Goal: Task Accomplishment & Management: Manage account settings

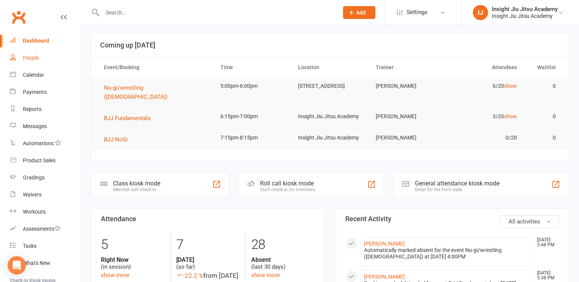
click at [29, 60] on div "People" at bounding box center [31, 58] width 16 height 6
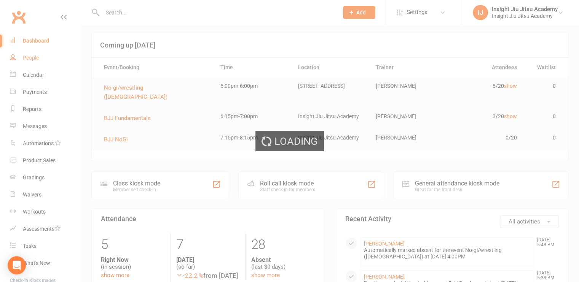
select select "100"
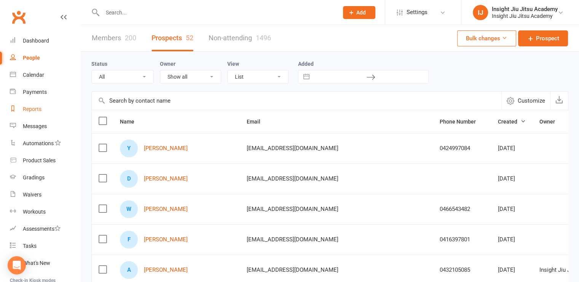
click at [30, 106] on div "Reports" at bounding box center [32, 109] width 19 height 6
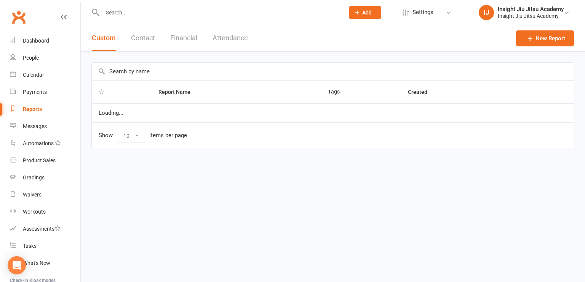
select select "25"
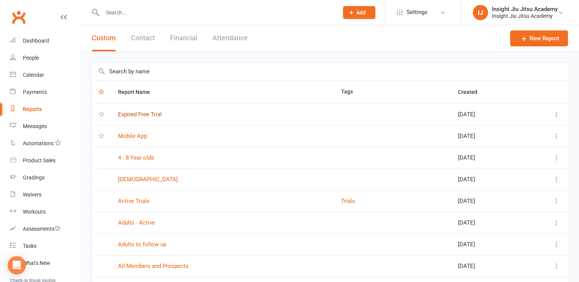
click at [150, 114] on link "Expired Free Trial" at bounding box center [140, 114] width 44 height 7
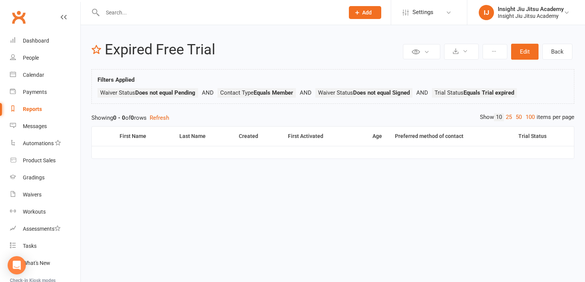
select select "25"
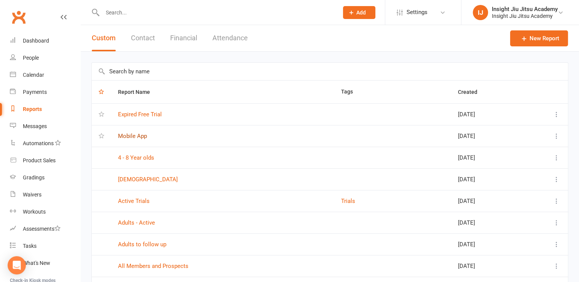
click at [137, 139] on link "Mobile App" at bounding box center [132, 136] width 29 height 7
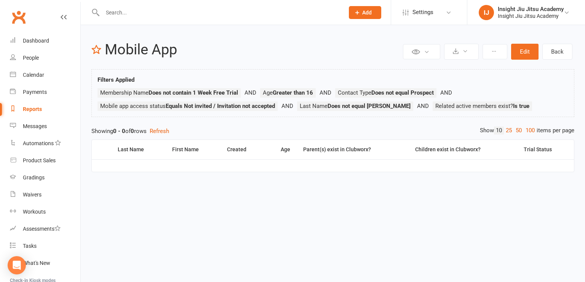
select select "25"
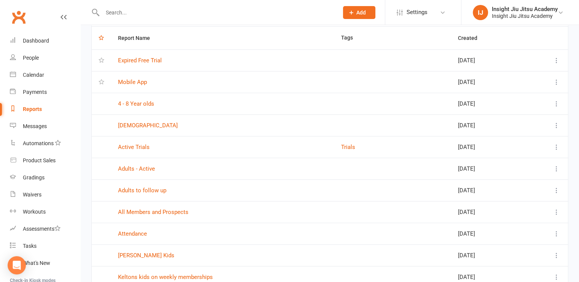
scroll to position [56, 0]
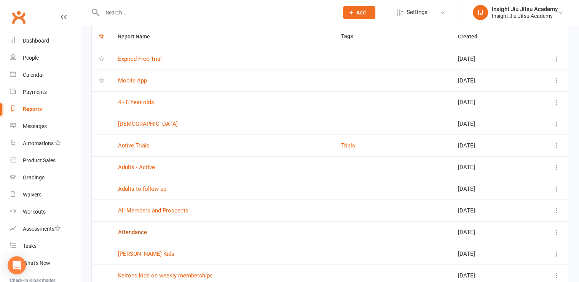
click at [126, 234] on link "Attendance" at bounding box center [132, 232] width 29 height 7
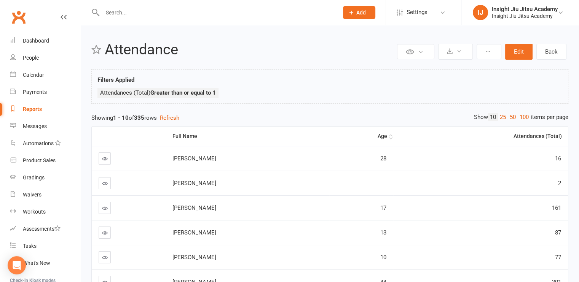
click at [382, 134] on div "Age" at bounding box center [361, 137] width 51 height 6
click at [525, 140] on th "Attendances (Total)" at bounding box center [480, 136] width 175 height 19
click at [535, 124] on div "Full Name Age Attendances (Total) [PERSON_NAME] 5 1 [PERSON_NAME] 5 1 [PERSON_N…" at bounding box center [329, 278] width 477 height 310
click at [540, 136] on div "Attendances (Total)" at bounding box center [481, 137] width 162 height 6
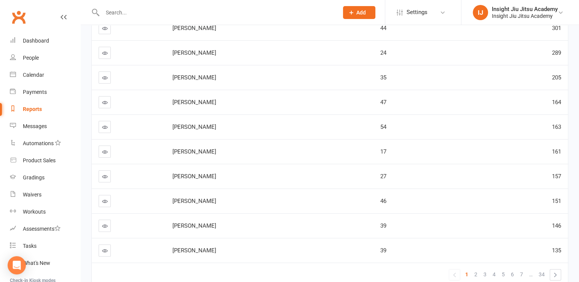
scroll to position [132, 0]
click at [480, 142] on td "161" at bounding box center [480, 150] width 175 height 25
click at [28, 47] on link "Dashboard" at bounding box center [45, 40] width 70 height 17
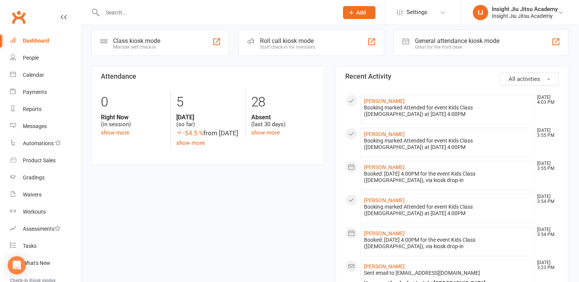
click at [164, 13] on input "text" at bounding box center [216, 12] width 233 height 11
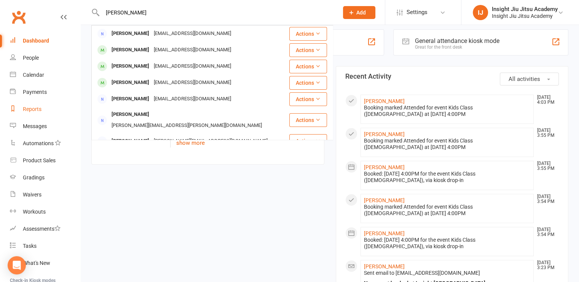
type input "[PERSON_NAME]"
click at [35, 102] on link "Reports" at bounding box center [45, 109] width 70 height 17
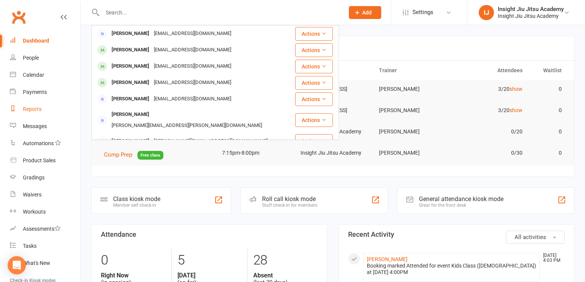
select select "25"
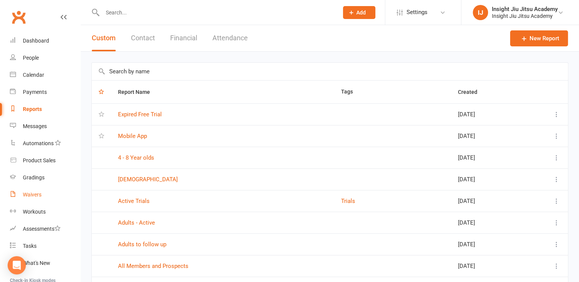
click at [30, 199] on link "Waivers" at bounding box center [45, 195] width 70 height 17
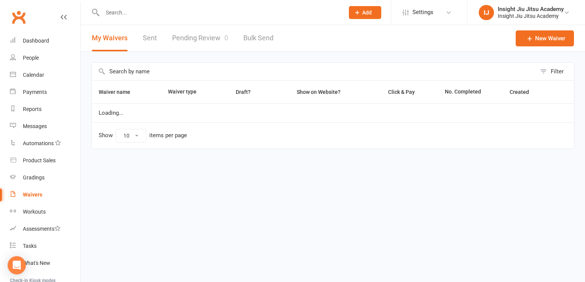
click at [188, 44] on link "Pending Review 0" at bounding box center [200, 38] width 56 height 26
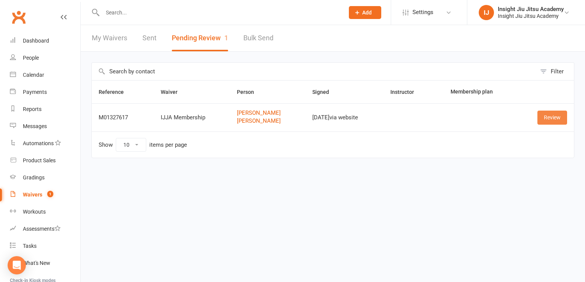
drag, startPoint x: 554, startPoint y: 120, endPoint x: 550, endPoint y: 116, distance: 5.7
click at [550, 116] on link "Review" at bounding box center [552, 118] width 30 height 14
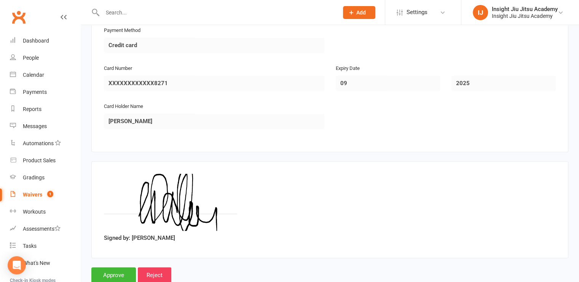
scroll to position [1169, 0]
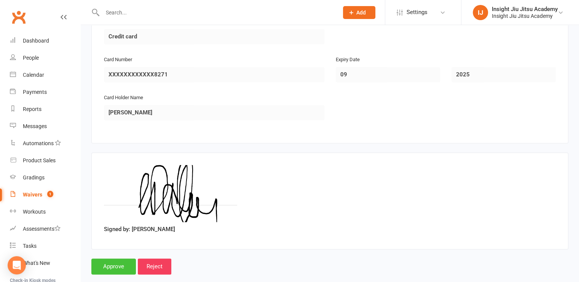
click at [111, 259] on input "Approve" at bounding box center [113, 267] width 45 height 16
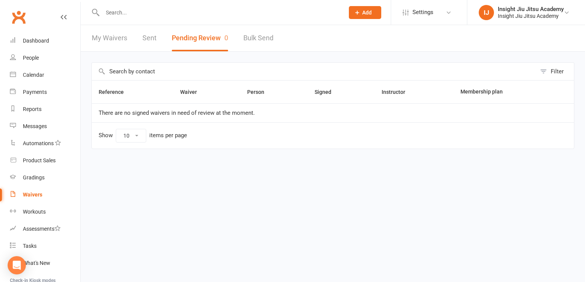
click at [124, 13] on input "text" at bounding box center [219, 12] width 239 height 11
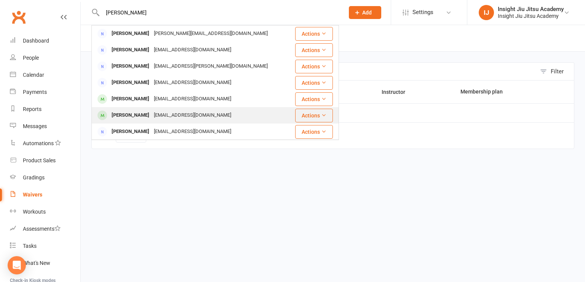
type input "[PERSON_NAME]"
click at [151, 115] on div "[EMAIL_ADDRESS][DOMAIN_NAME]" at bounding box center [192, 115] width 82 height 11
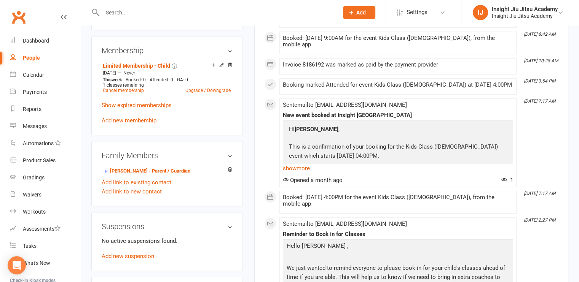
scroll to position [299, 0]
click at [134, 256] on link "Add new suspension" at bounding box center [128, 255] width 53 height 7
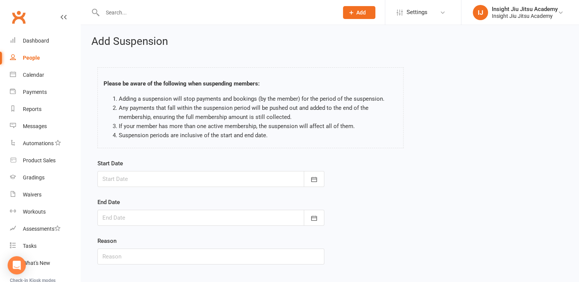
click at [149, 184] on div at bounding box center [210, 179] width 227 height 16
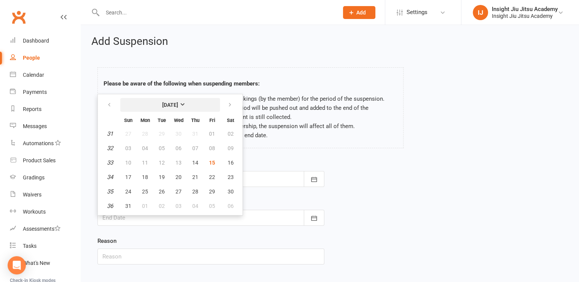
click at [178, 107] on strong "[DATE]" at bounding box center [170, 105] width 16 height 6
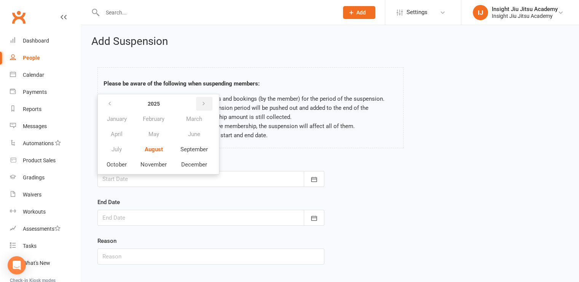
click at [201, 108] on button "button" at bounding box center [204, 104] width 16 height 14
click at [157, 152] on button "August" at bounding box center [153, 149] width 39 height 14
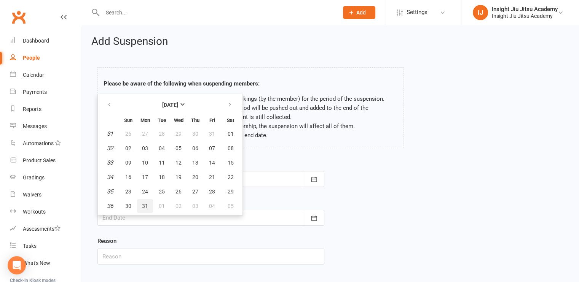
click at [144, 208] on button "31" at bounding box center [145, 206] width 16 height 14
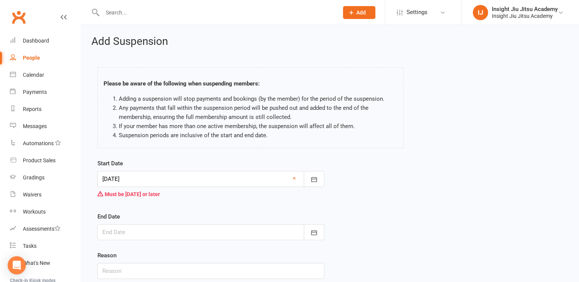
click at [140, 180] on div at bounding box center [210, 179] width 227 height 16
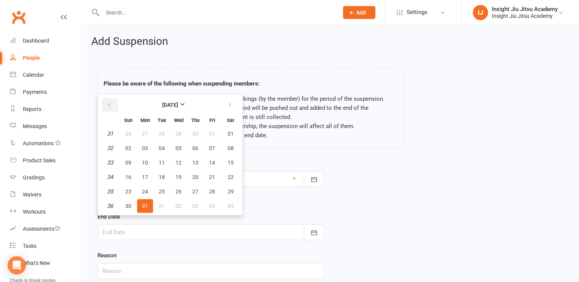
click at [112, 105] on button "button" at bounding box center [110, 105] width 16 height 14
click at [178, 102] on strong "[DATE]" at bounding box center [170, 105] width 16 height 6
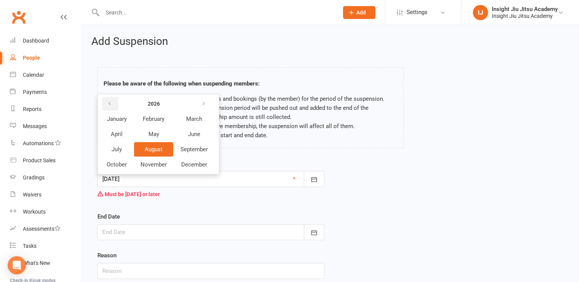
click at [106, 105] on button "button" at bounding box center [110, 104] width 16 height 14
click at [153, 146] on span "August" at bounding box center [154, 149] width 18 height 7
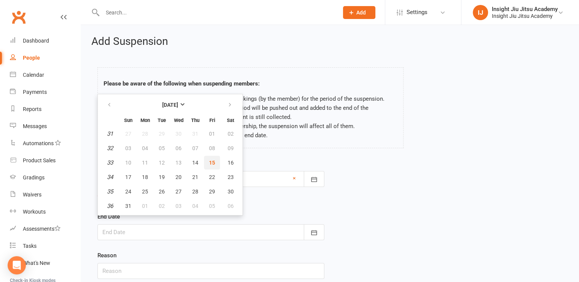
click at [206, 160] on button "15" at bounding box center [212, 163] width 16 height 14
type input "[DATE]"
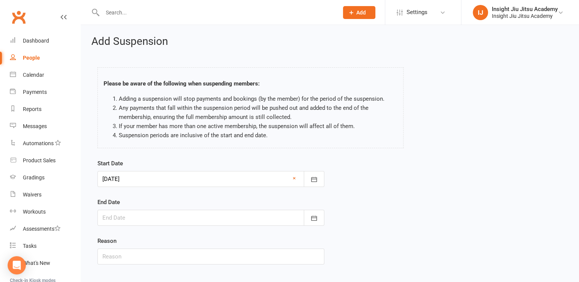
click at [143, 216] on div at bounding box center [210, 218] width 227 height 16
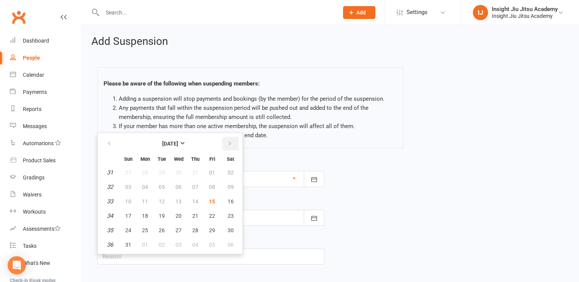
click at [228, 142] on icon "button" at bounding box center [229, 144] width 5 height 6
click at [114, 144] on button "button" at bounding box center [110, 144] width 16 height 14
click at [168, 142] on strong "[DATE]" at bounding box center [170, 144] width 16 height 6
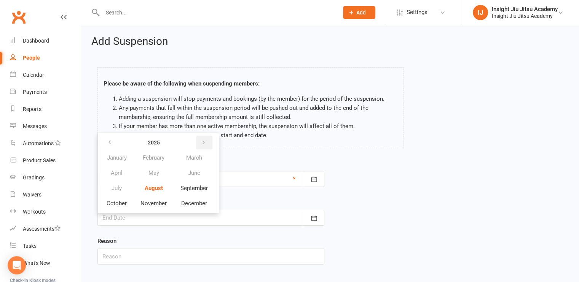
click at [204, 140] on icon "button" at bounding box center [203, 143] width 5 height 6
click at [152, 185] on span "August" at bounding box center [154, 188] width 18 height 7
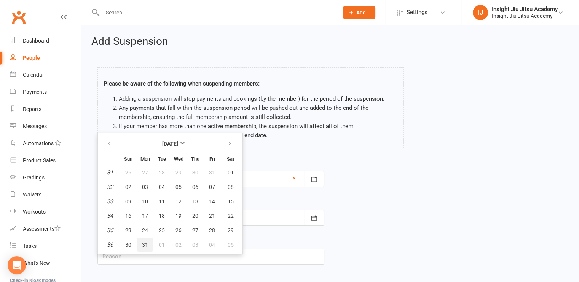
click at [144, 242] on span "31" at bounding box center [145, 245] width 6 height 6
type input "[DATE]"
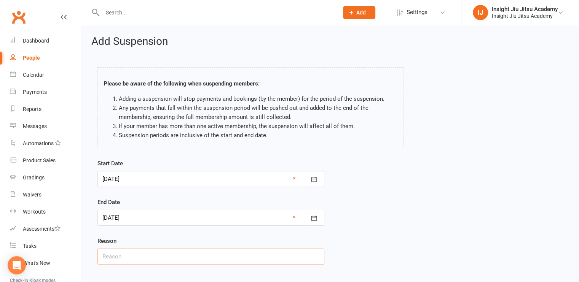
click at [128, 263] on input "text" at bounding box center [210, 257] width 227 height 16
type input "Loss of interest/ break"
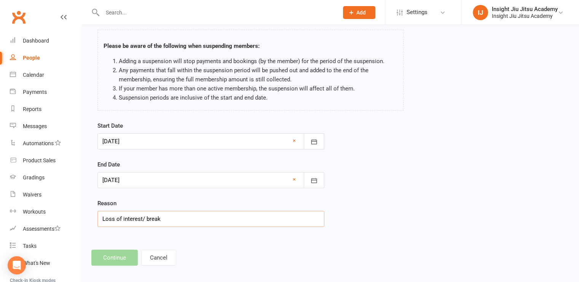
scroll to position [41, 0]
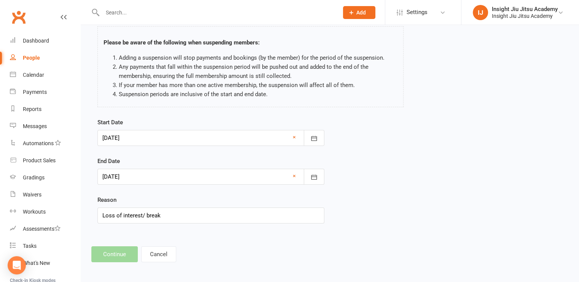
click at [358, 206] on div "Start Date [DATE] [DATE] Sun Mon Tue Wed Thu Fri Sat 31 27 28 29 30 31 01 02 32…" at bounding box center [330, 176] width 476 height 116
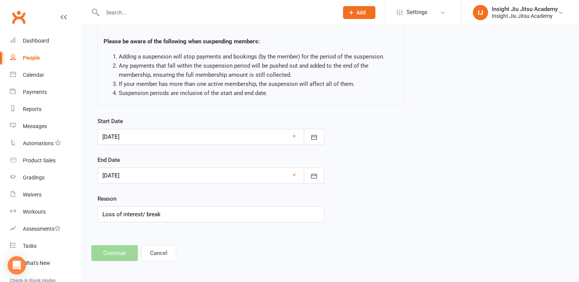
click at [105, 255] on footer "Continue Cancel" at bounding box center [329, 254] width 477 height 16
click at [204, 131] on div at bounding box center [210, 137] width 227 height 16
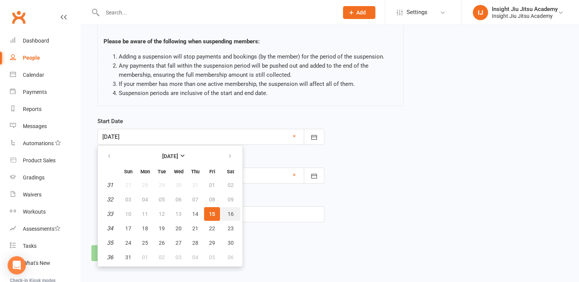
click at [230, 209] on button "16" at bounding box center [230, 214] width 19 height 14
type input "[DATE]"
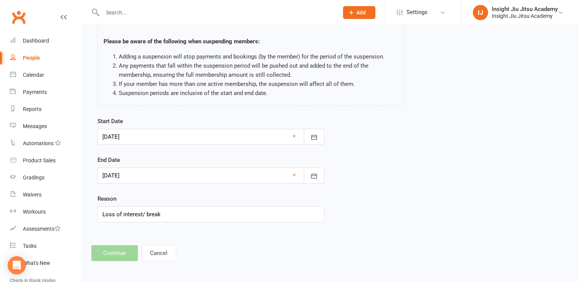
click at [119, 253] on footer "Continue Cancel" at bounding box center [329, 254] width 477 height 16
click at [140, 175] on div at bounding box center [210, 176] width 227 height 16
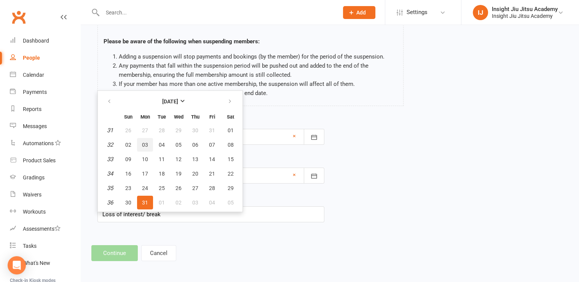
click at [152, 139] on button "03" at bounding box center [145, 145] width 16 height 14
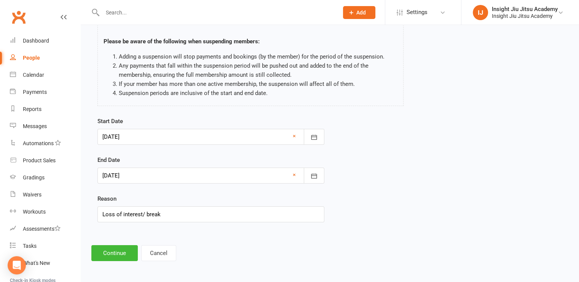
click at [136, 179] on div at bounding box center [210, 176] width 227 height 16
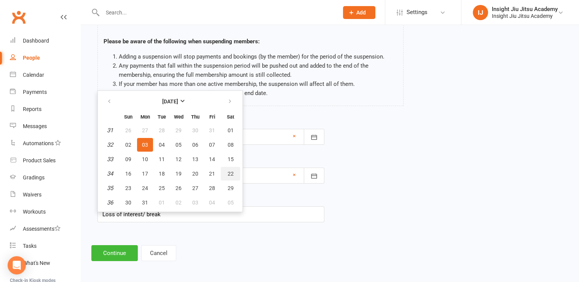
click at [235, 172] on button "22" at bounding box center [230, 174] width 19 height 14
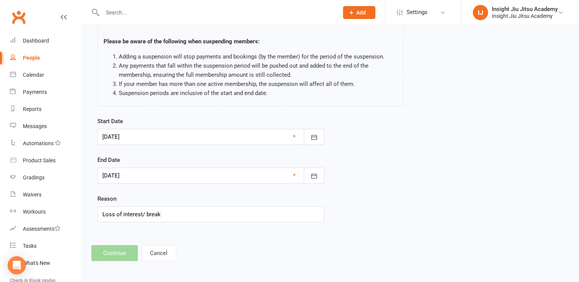
click at [136, 177] on div at bounding box center [210, 176] width 227 height 16
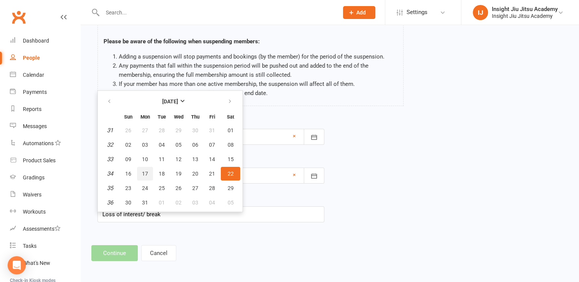
click at [140, 167] on button "17" at bounding box center [145, 174] width 16 height 14
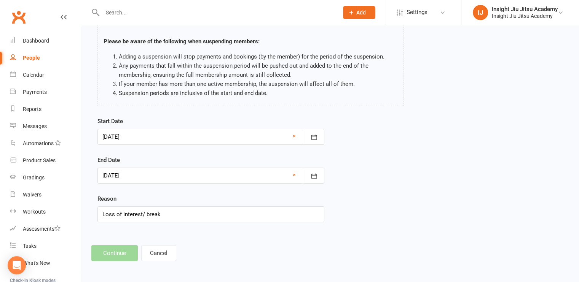
click at [139, 171] on div at bounding box center [210, 176] width 227 height 16
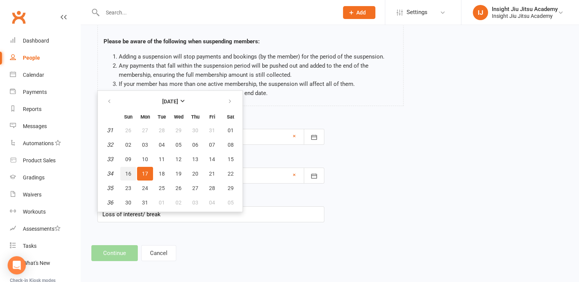
click at [134, 171] on button "16" at bounding box center [128, 174] width 16 height 14
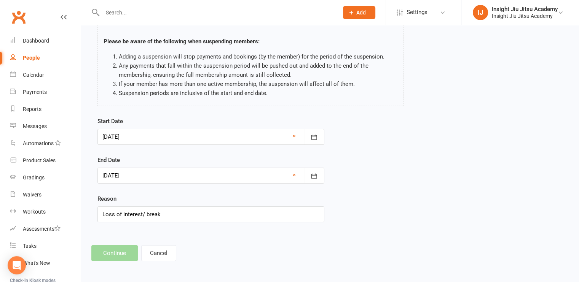
click at [141, 182] on div at bounding box center [210, 176] width 227 height 16
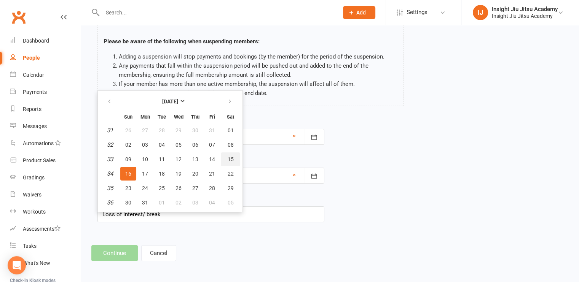
click at [233, 159] on button "15" at bounding box center [230, 160] width 19 height 14
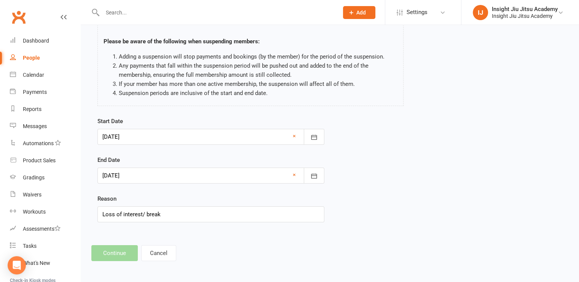
click at [148, 175] on div at bounding box center [210, 176] width 227 height 16
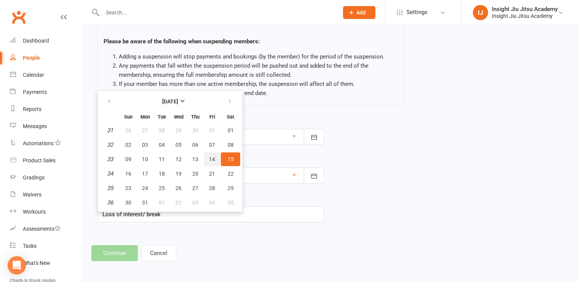
click at [210, 160] on span "14" at bounding box center [212, 159] width 6 height 6
type input "[DATE]"
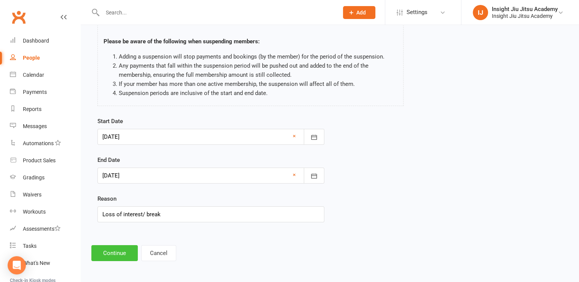
click at [112, 249] on button "Continue" at bounding box center [114, 254] width 46 height 16
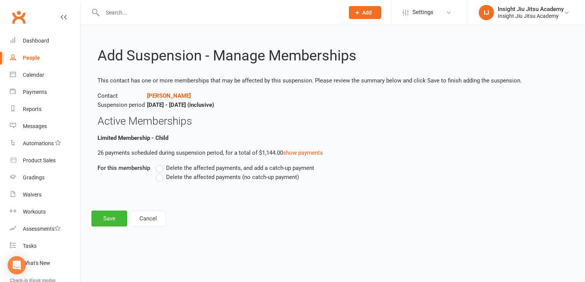
click at [166, 181] on label "Delete the affected payments (no catch-up payment)" at bounding box center [227, 177] width 143 height 9
click at [161, 173] on input "Delete the affected payments (no catch-up payment)" at bounding box center [158, 173] width 5 height 0
click at [99, 221] on button "Save" at bounding box center [109, 219] width 36 height 16
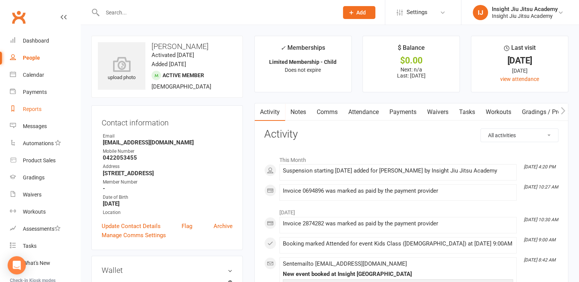
click at [25, 110] on div "Reports" at bounding box center [32, 109] width 19 height 6
select select "25"
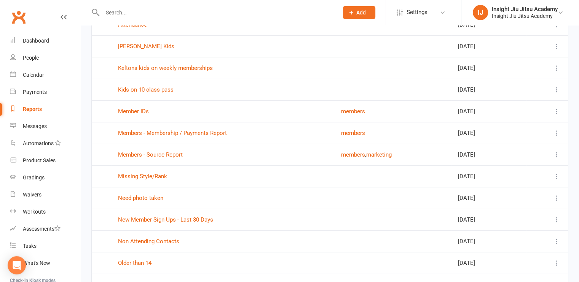
scroll to position [266, 0]
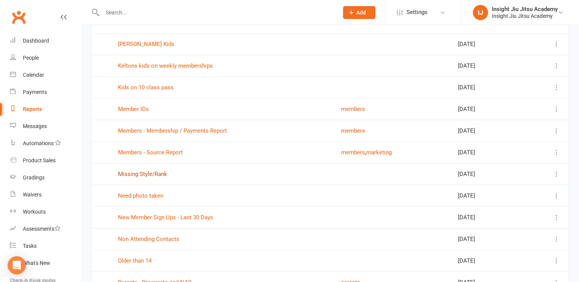
click at [154, 174] on link "Missing Style/Rank" at bounding box center [142, 174] width 49 height 7
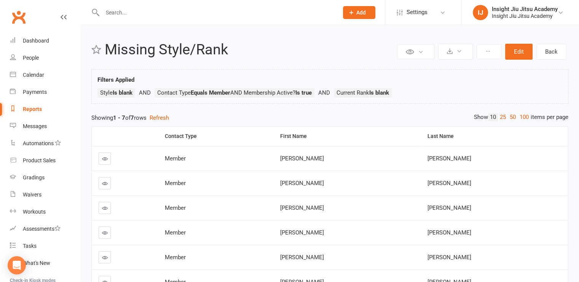
scroll to position [85, 0]
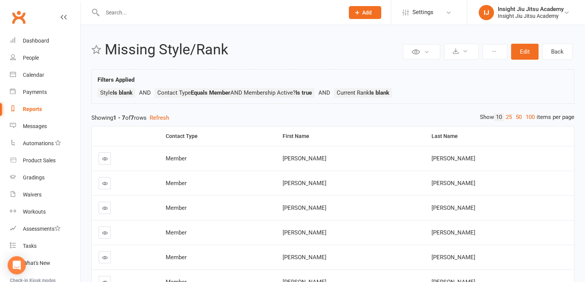
select select "25"
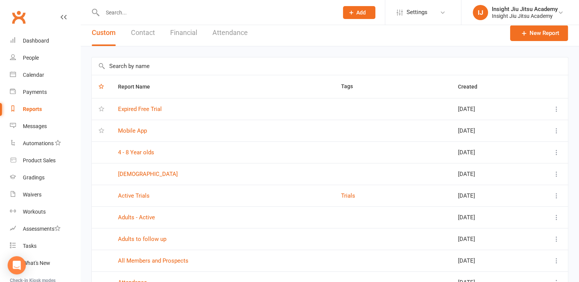
scroll to position [5, 0]
click at [132, 35] on button "Contact" at bounding box center [143, 34] width 24 height 26
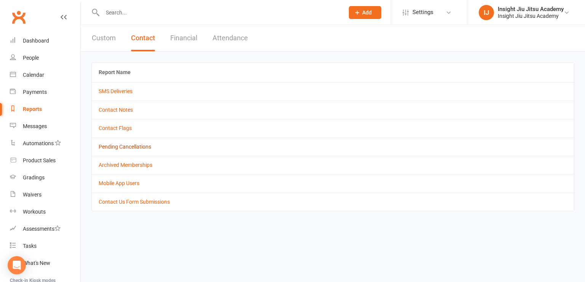
click at [134, 148] on link "Pending Cancellations" at bounding box center [125, 147] width 53 height 6
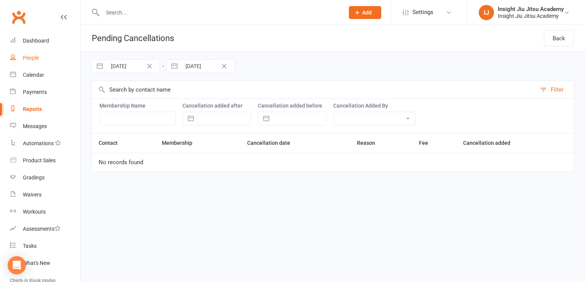
click at [30, 60] on div "People" at bounding box center [31, 58] width 16 height 6
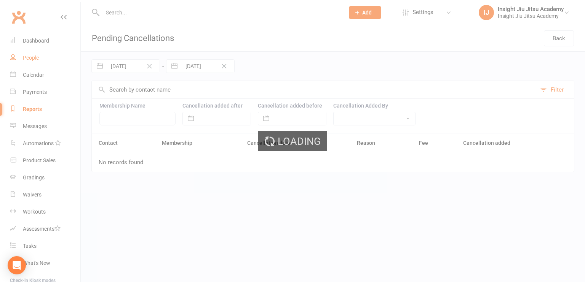
select select "100"
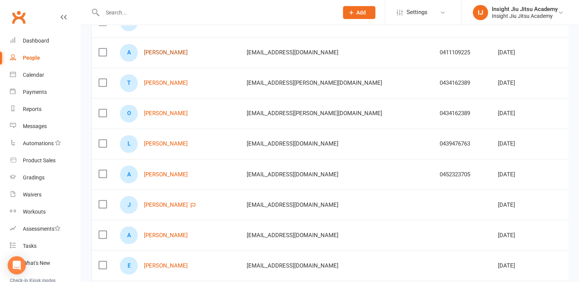
scroll to position [1331, 0]
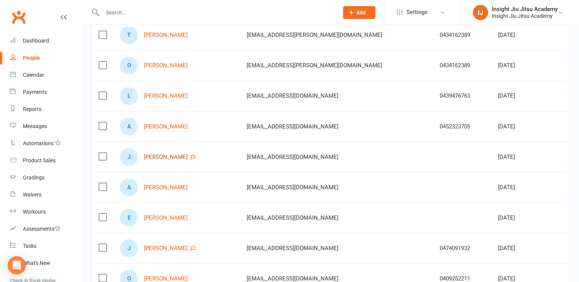
click at [168, 154] on link "[PERSON_NAME]" at bounding box center [166, 157] width 44 height 6
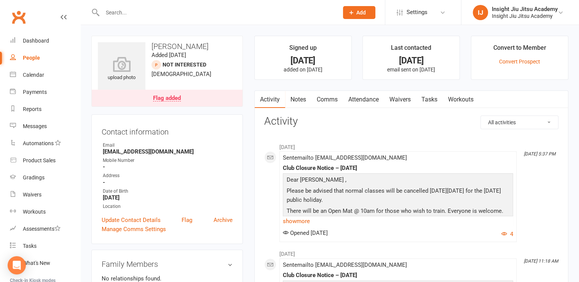
click at [165, 96] on div "Flag added" at bounding box center [167, 99] width 28 height 6
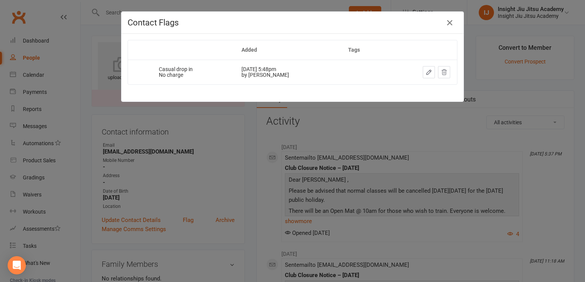
click at [188, 141] on div "Contact Flags Added Tags Casual drop in No charge [DATE] 5:48pm by [PERSON_NAME]" at bounding box center [292, 141] width 585 height 282
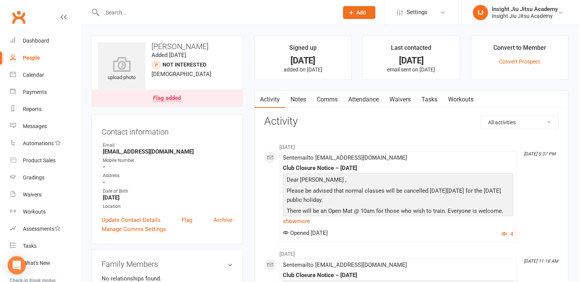
click at [27, 55] on div "People" at bounding box center [31, 58] width 17 height 6
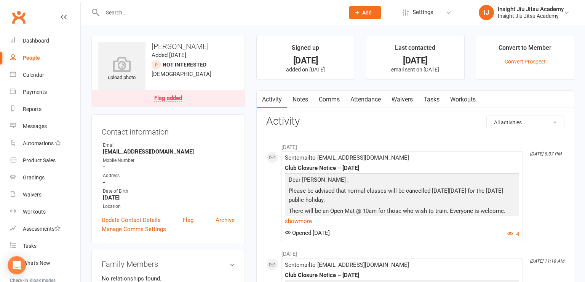
select select "100"
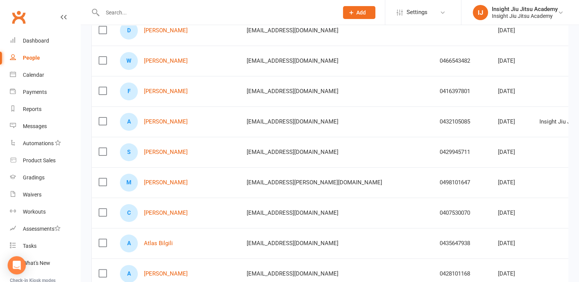
scroll to position [120, 0]
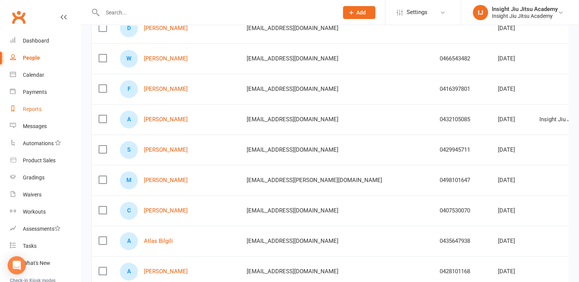
click at [27, 115] on link "Reports" at bounding box center [45, 109] width 70 height 17
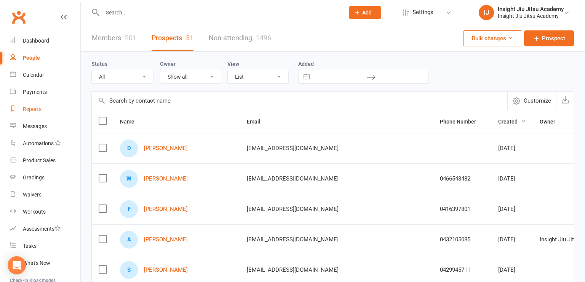
select select "25"
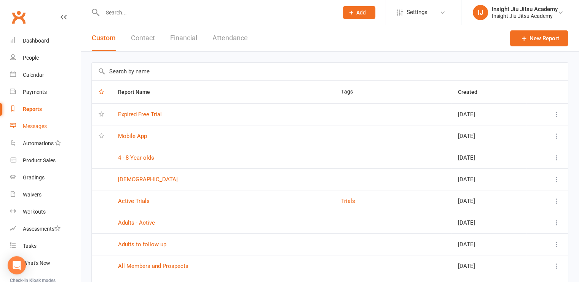
click at [19, 131] on link "Messages" at bounding box center [45, 126] width 70 height 17
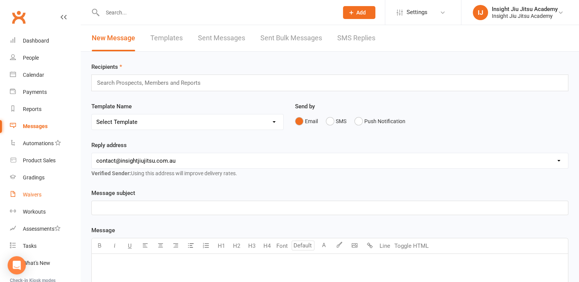
click at [32, 198] on div "Waivers" at bounding box center [32, 195] width 19 height 6
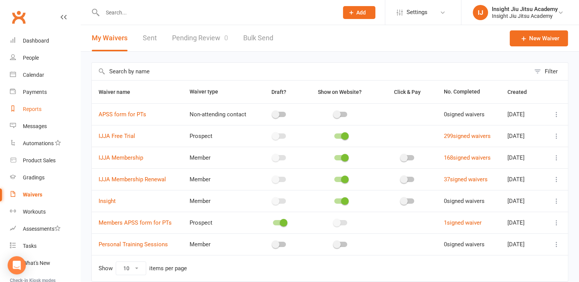
click at [38, 115] on link "Reports" at bounding box center [45, 109] width 70 height 17
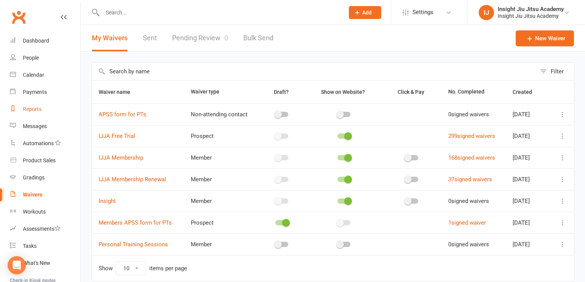
select select "25"
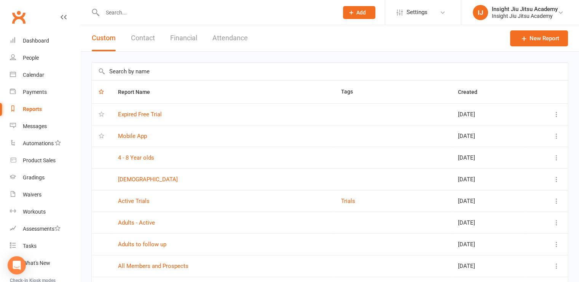
click at [150, 163] on td "4 - 8 Year olds" at bounding box center [222, 158] width 223 height 22
click at [198, 159] on div "4 - 8 Year olds" at bounding box center [222, 158] width 209 height 6
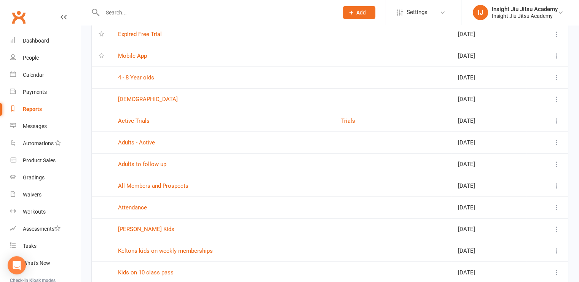
scroll to position [81, 0]
click at [35, 61] on link "People" at bounding box center [45, 57] width 70 height 17
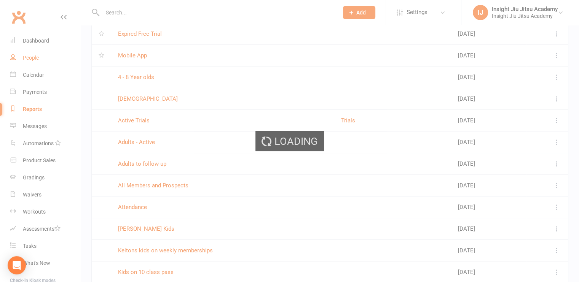
select select "100"
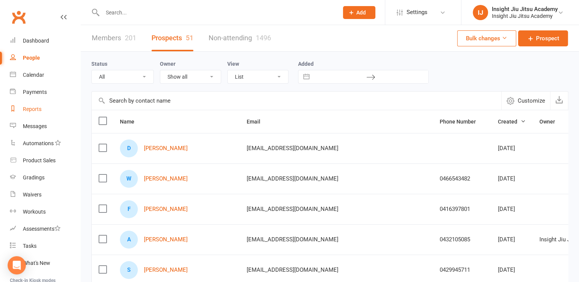
click at [30, 111] on div "Reports" at bounding box center [32, 109] width 19 height 6
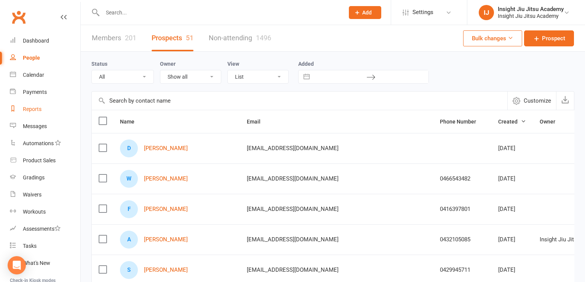
select select "25"
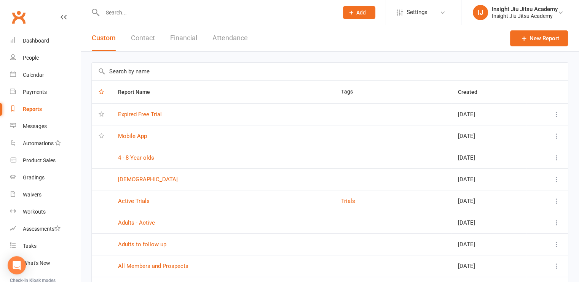
click at [136, 140] on td "Mobile App" at bounding box center [222, 136] width 223 height 22
click at [137, 114] on link "Expired Free Trial" at bounding box center [140, 114] width 44 height 7
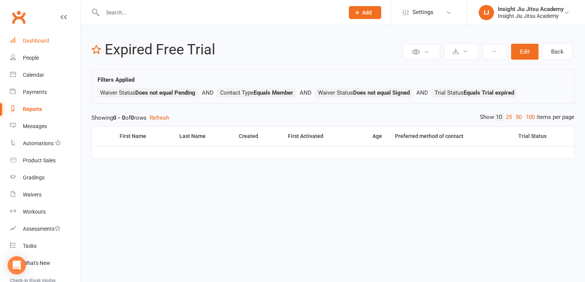
click at [34, 43] on div "Dashboard" at bounding box center [36, 41] width 26 height 6
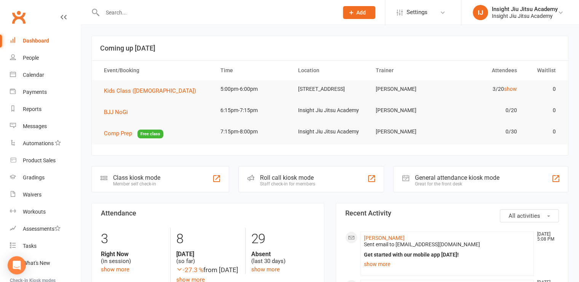
click at [29, 35] on link "Dashboard" at bounding box center [45, 40] width 70 height 17
click at [31, 45] on link "Dashboard" at bounding box center [45, 40] width 70 height 17
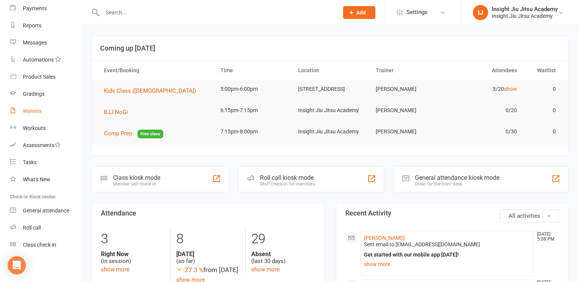
click at [26, 109] on div "Waivers" at bounding box center [32, 111] width 19 height 6
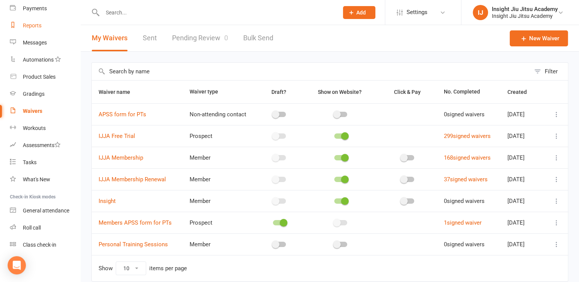
click at [40, 32] on link "Reports" at bounding box center [45, 25] width 70 height 17
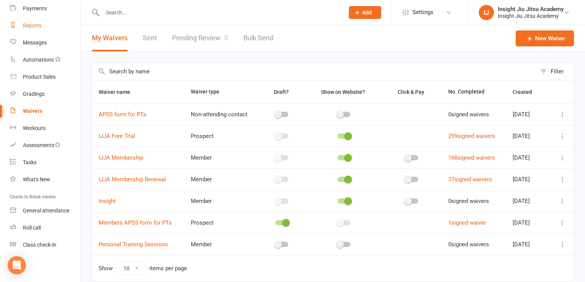
select select "25"
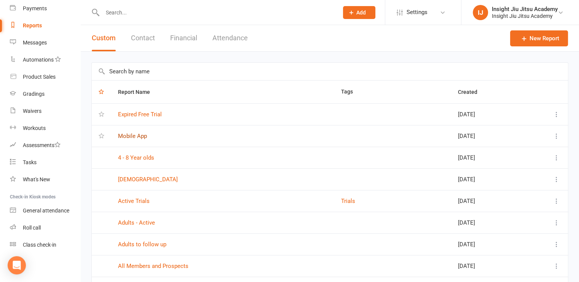
click at [127, 137] on link "Mobile App" at bounding box center [132, 136] width 29 height 7
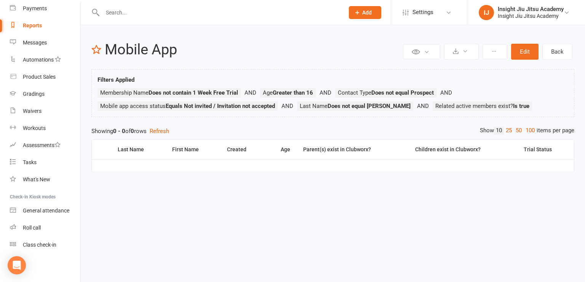
select select "25"
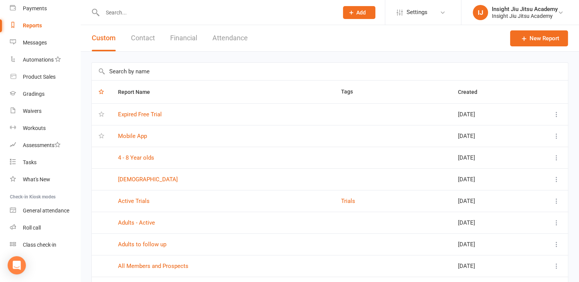
click at [129, 15] on input "text" at bounding box center [216, 12] width 233 height 11
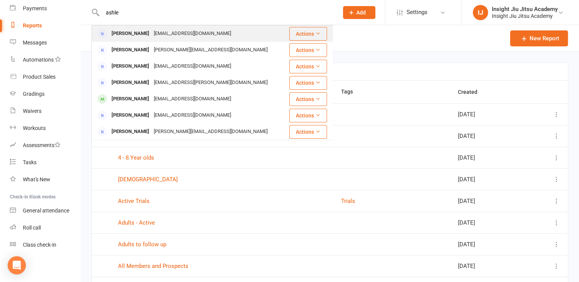
type input "ashle"
click at [125, 39] on div "[PERSON_NAME]" at bounding box center [130, 33] width 42 height 11
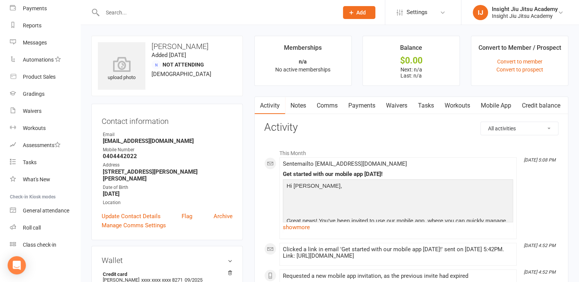
click at [490, 104] on link "Mobile App" at bounding box center [495, 106] width 41 height 18
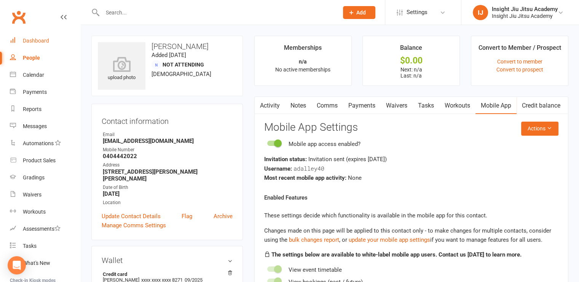
click at [38, 41] on div "Dashboard" at bounding box center [36, 41] width 26 height 6
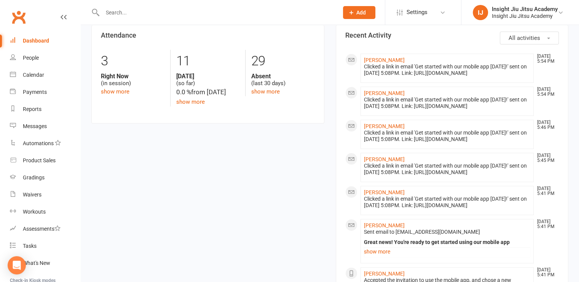
scroll to position [179, 0]
click at [21, 128] on link "Messages" at bounding box center [45, 126] width 70 height 17
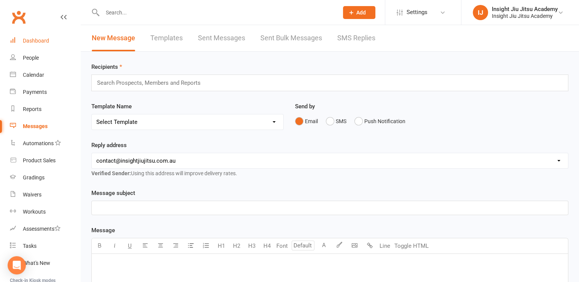
click at [38, 35] on link "Dashboard" at bounding box center [45, 40] width 70 height 17
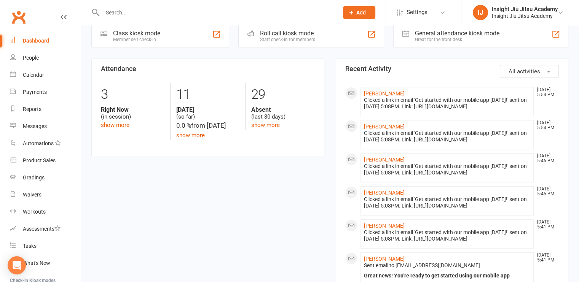
scroll to position [171, 0]
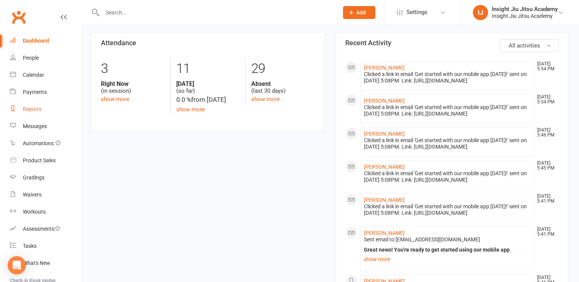
click at [35, 108] on div "Reports" at bounding box center [32, 109] width 19 height 6
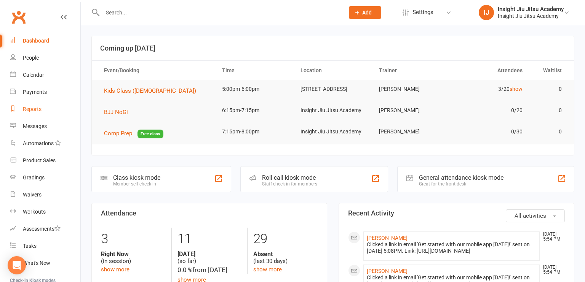
select select "25"
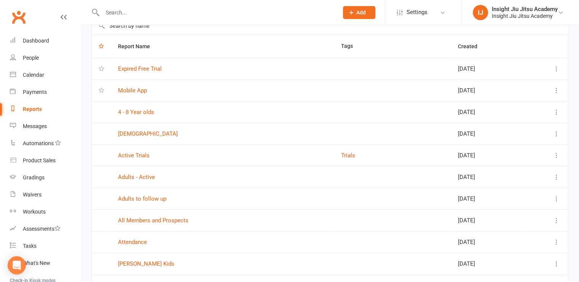
scroll to position [47, 0]
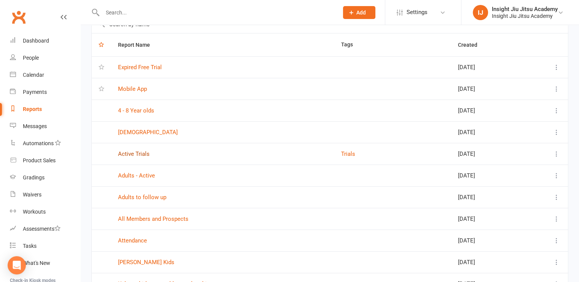
click at [128, 153] on link "Active Trials" at bounding box center [134, 154] width 32 height 7
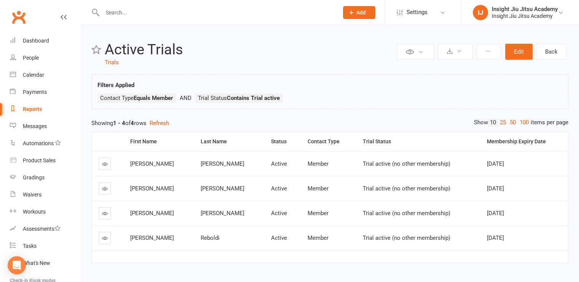
click at [107, 165] on icon at bounding box center [105, 164] width 6 height 6
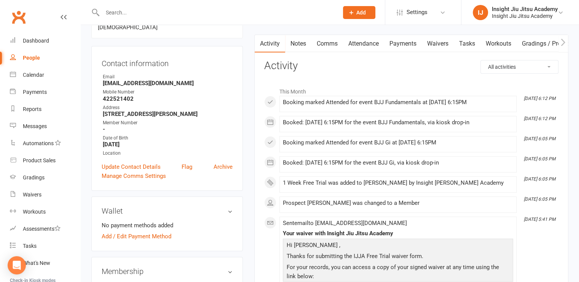
scroll to position [110, 0]
